Goal: Information Seeking & Learning: Find specific fact

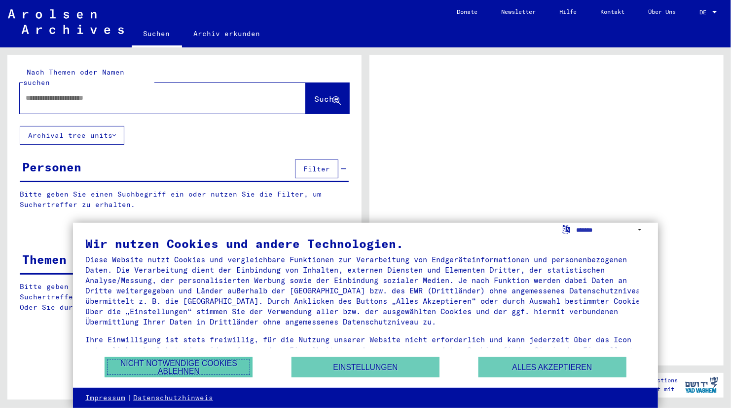
click at [214, 363] on button "Nicht notwendige Cookies ablehnen" at bounding box center [179, 367] width 148 height 20
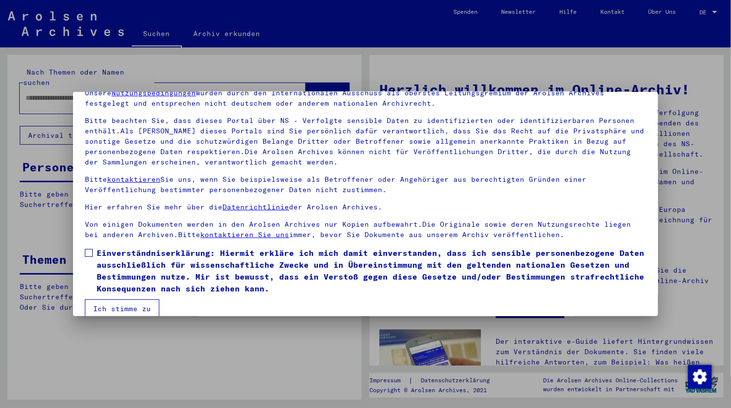
scroll to position [61, 0]
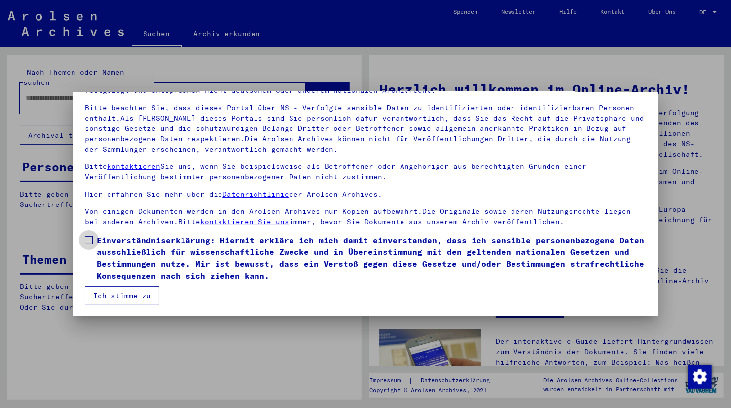
click at [94, 242] on label "Einverständniserklärung: Hiermit erkläre ich mich damit einverstanden, dass ich…" at bounding box center [365, 257] width 561 height 47
click at [107, 295] on button "Ich stimme zu" at bounding box center [122, 295] width 74 height 19
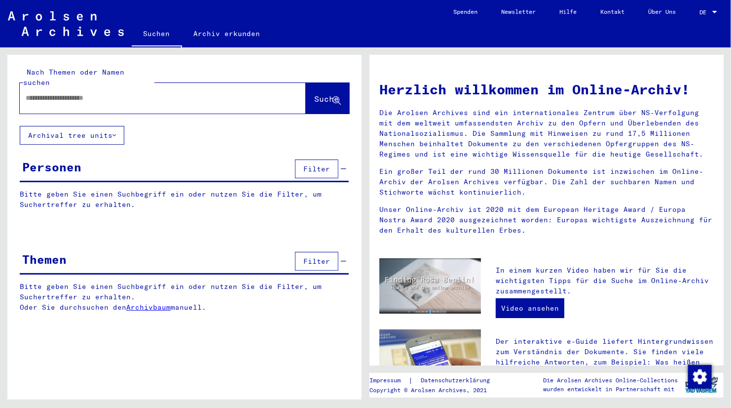
click at [99, 93] on input "text" at bounding box center [151, 98] width 251 height 10
type input "**********"
click at [306, 94] on button "Suche" at bounding box center [327, 98] width 43 height 31
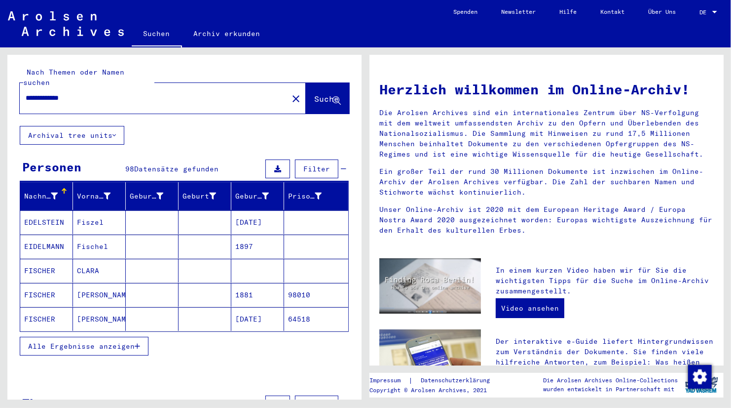
click at [135, 342] on icon "button" at bounding box center [137, 345] width 5 height 7
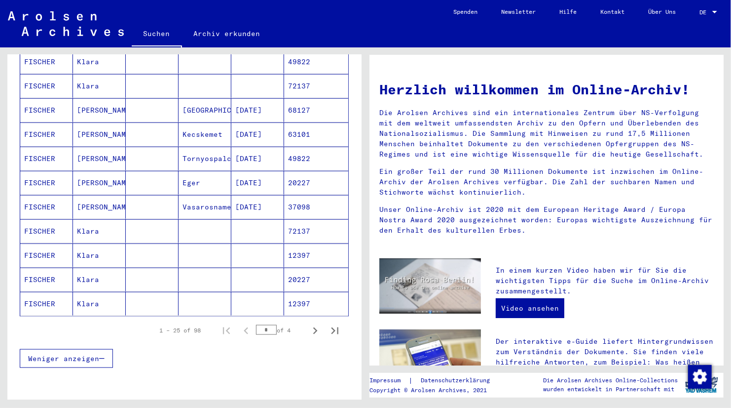
scroll to position [543, 0]
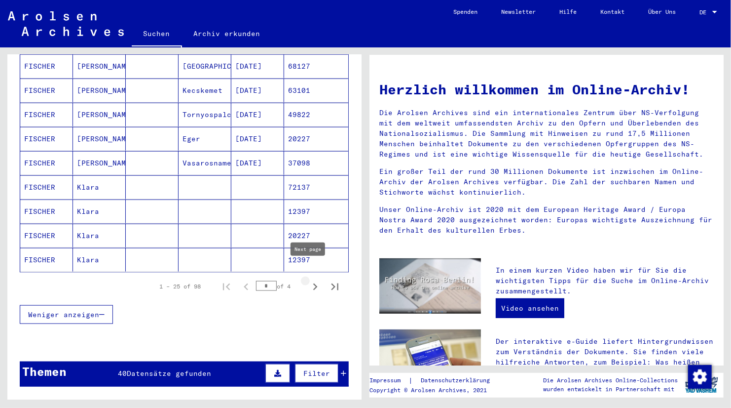
click at [308, 280] on icon "Next page" at bounding box center [315, 287] width 14 height 14
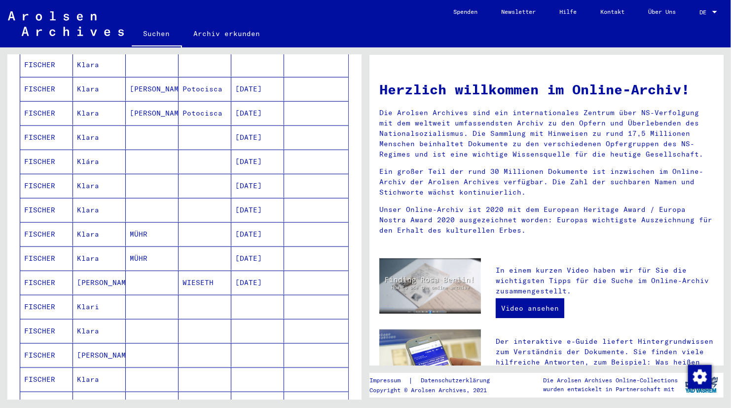
scroll to position [444, 0]
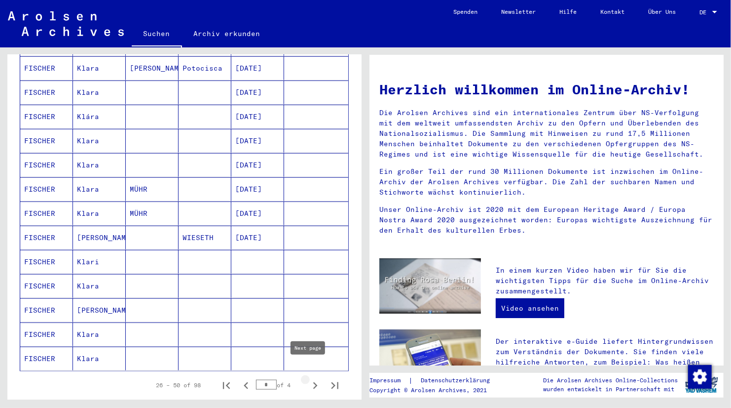
click at [308, 378] on icon "Next page" at bounding box center [315, 385] width 14 height 14
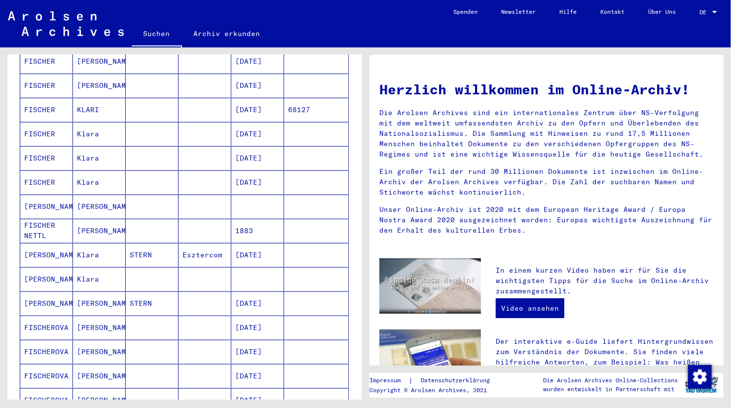
scroll to position [247, 0]
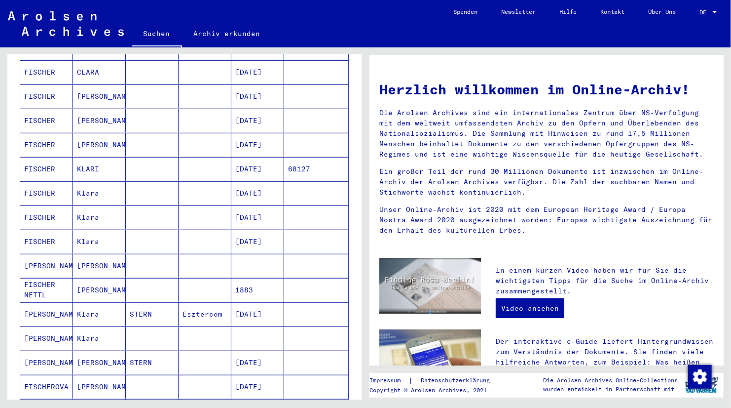
click at [256, 205] on mat-cell "[DATE]" at bounding box center [257, 217] width 53 height 24
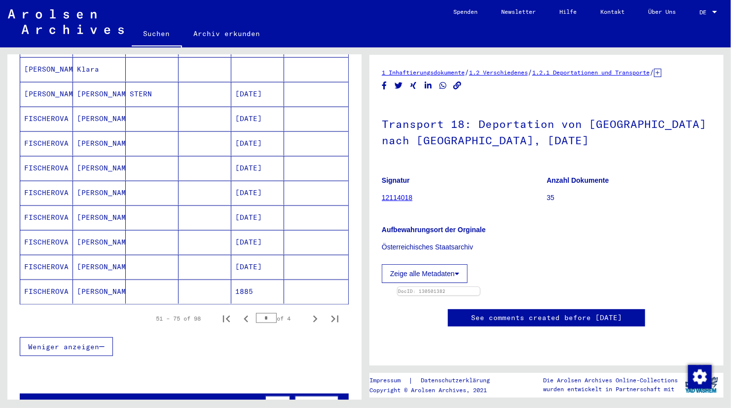
scroll to position [545, 0]
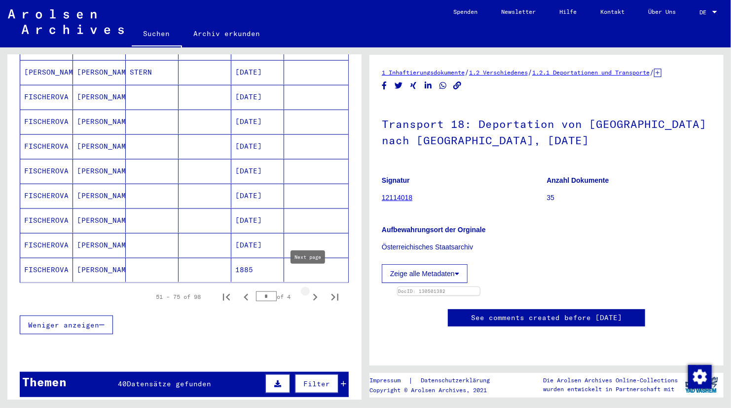
click at [310, 290] on icon "Next page" at bounding box center [315, 297] width 14 height 14
type input "*"
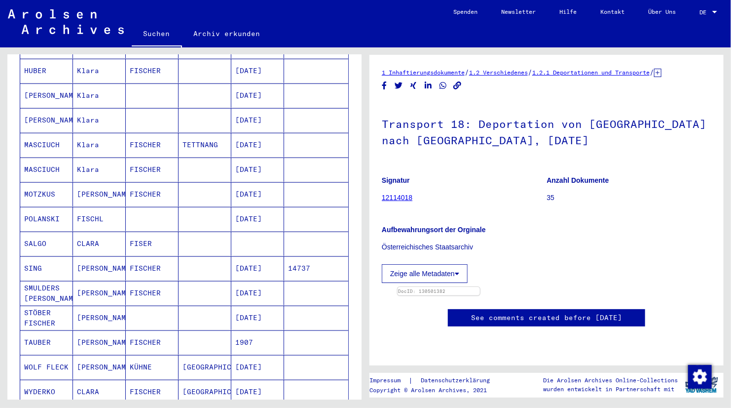
scroll to position [397, 0]
